Goal: Information Seeking & Learning: Learn about a topic

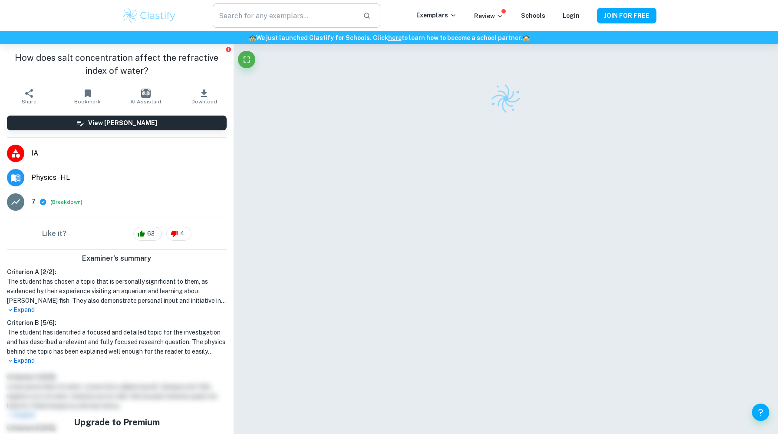
click at [292, 15] on input "text" at bounding box center [284, 15] width 143 height 24
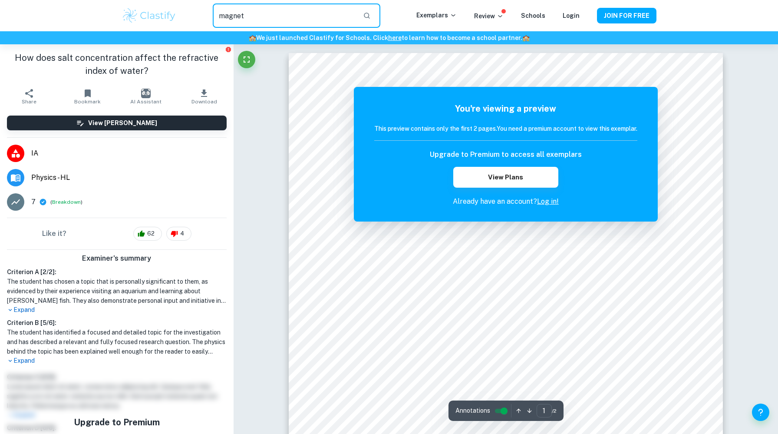
type input "magnet"
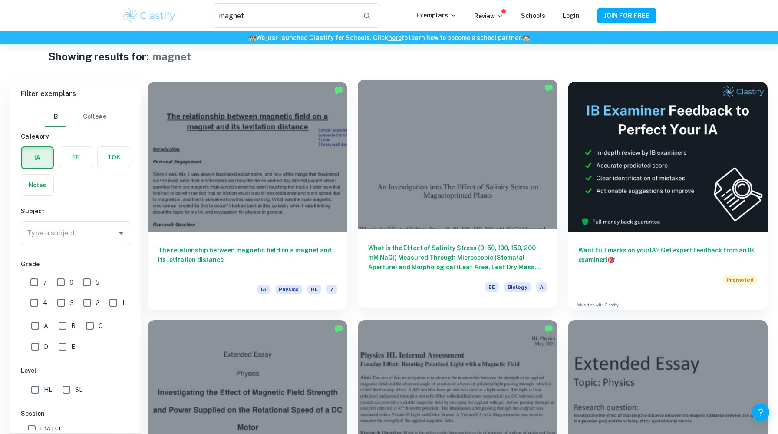
scroll to position [144, 0]
